Goal: Task Accomplishment & Management: Manage account settings

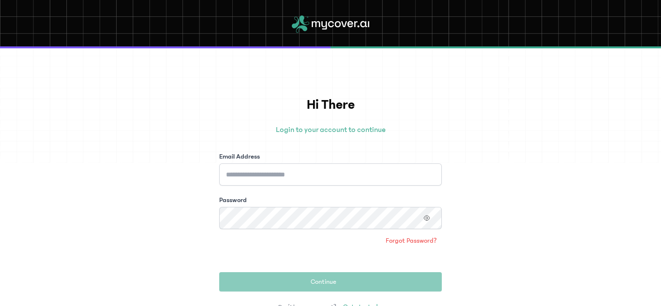
drag, startPoint x: 333, startPoint y: 163, endPoint x: 325, endPoint y: 170, distance: 11.0
click at [325, 170] on div "Email Address" at bounding box center [330, 169] width 223 height 34
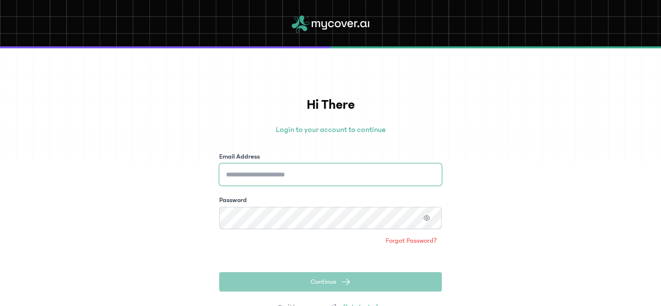
click at [325, 170] on input "Email Address" at bounding box center [330, 175] width 223 height 22
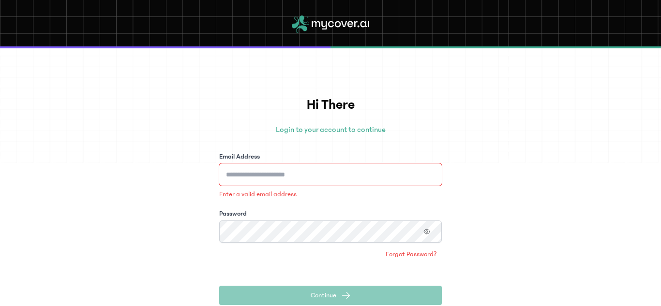
type input "**********"
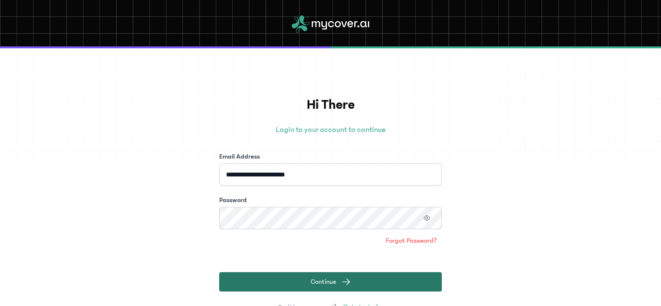
click at [341, 286] on span "submit" at bounding box center [346, 282] width 10 height 10
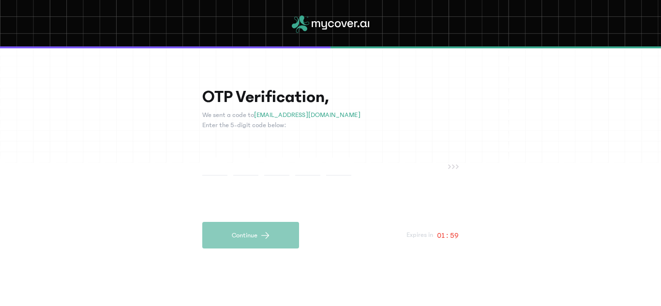
type input "*"
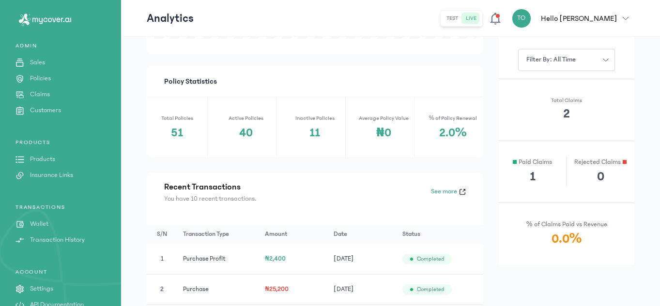
scroll to position [109, 0]
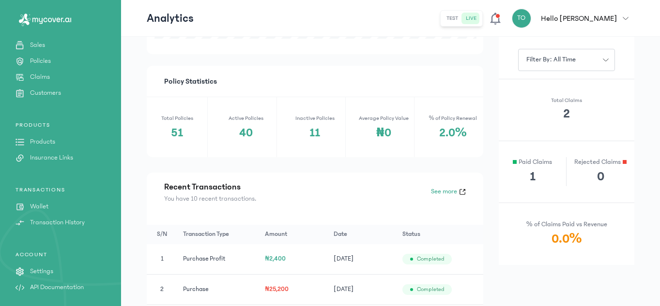
click at [78, 59] on link "Policies" at bounding box center [60, 61] width 121 height 10
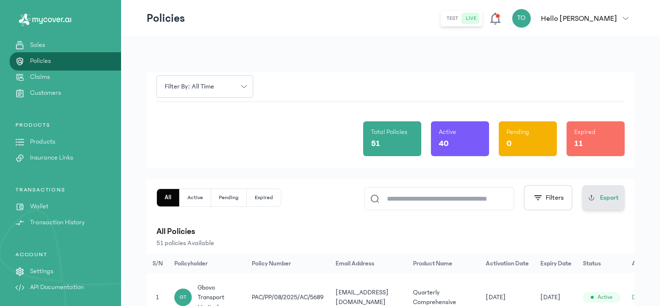
click at [603, 189] on button "Export" at bounding box center [603, 197] width 43 height 25
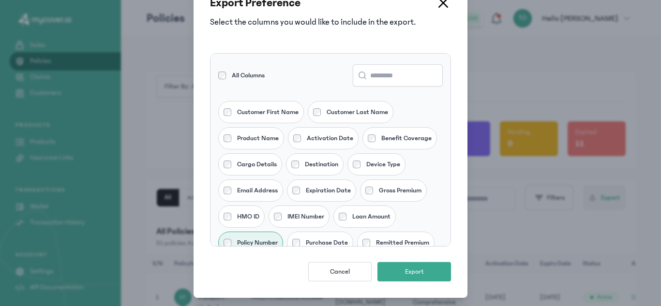
scroll to position [2, 0]
click at [300, 138] on div "Activation Date" at bounding box center [323, 139] width 71 height 22
click at [227, 145] on div "Product Name" at bounding box center [251, 139] width 66 height 22
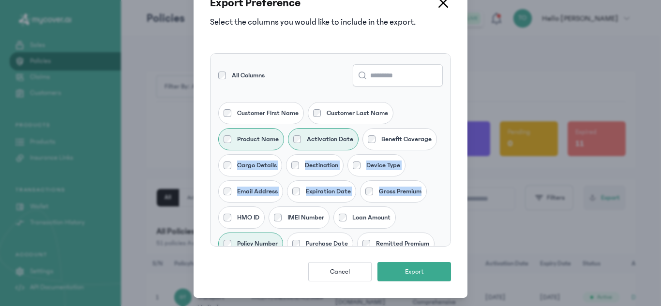
drag, startPoint x: 447, startPoint y: 164, endPoint x: 445, endPoint y: 211, distance: 47.9
click at [445, 211] on div "All Columns Customer First Name Customer Last Name Product Name Activation Date…" at bounding box center [330, 150] width 241 height 194
click at [416, 273] on span "Export" at bounding box center [414, 272] width 19 height 10
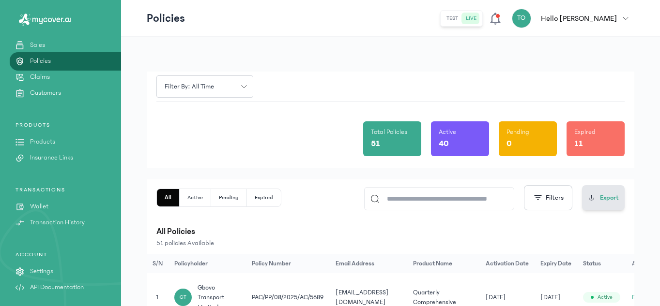
click at [599, 195] on button "Export" at bounding box center [603, 197] width 43 height 25
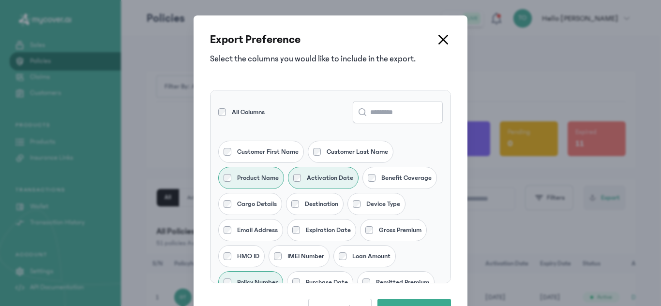
click at [438, 144] on ul "Customer First Name Customer Last Name Product Name Activation Date Benefit Cov…" at bounding box center [331, 249] width 240 height 216
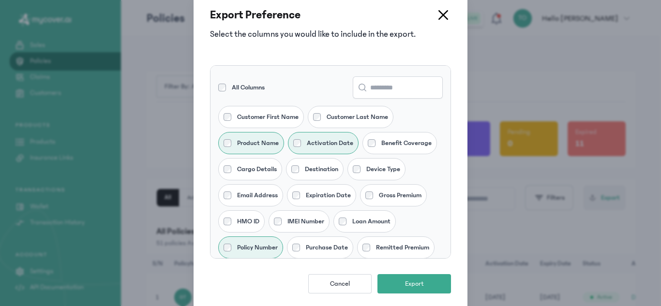
scroll to position [9, 0]
drag, startPoint x: 448, startPoint y: 149, endPoint x: 448, endPoint y: 155, distance: 6.8
click at [448, 155] on div "Export Preference Select the columns you would like to include in the export. A…" at bounding box center [331, 150] width 274 height 319
click at [448, 156] on div "Export Preference Select the columns you would like to include in the export. A…" at bounding box center [331, 150] width 274 height 319
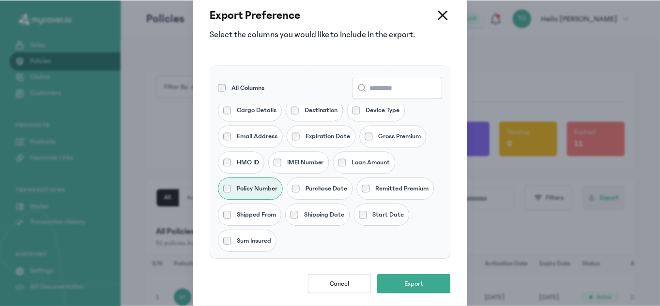
scroll to position [74, 0]
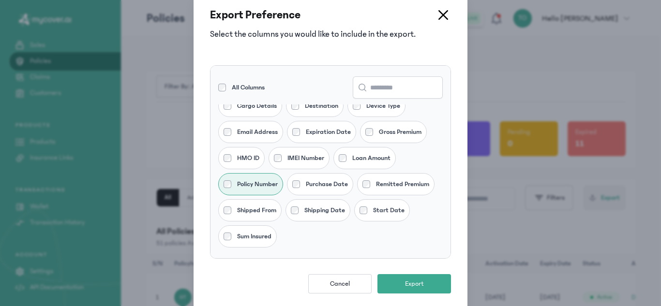
click at [442, 13] on icon at bounding box center [443, 15] width 8 height 8
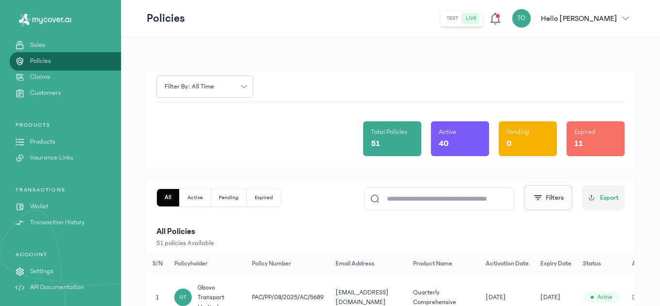
click at [552, 197] on button "Filters" at bounding box center [548, 197] width 48 height 25
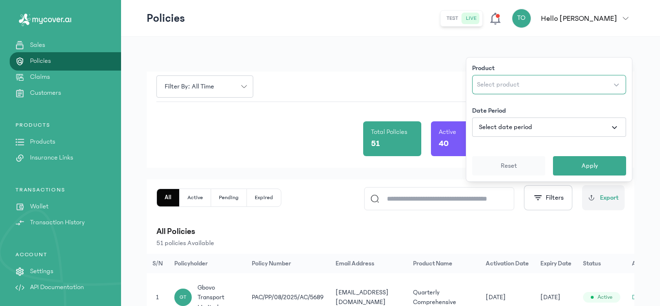
click at [616, 87] on button "Select product" at bounding box center [549, 84] width 154 height 19
